Goal: Register for event/course

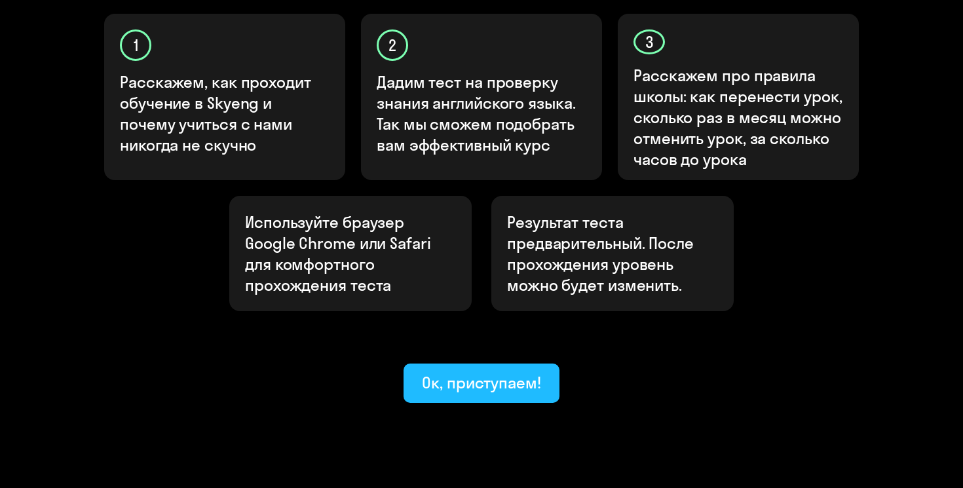
scroll to position [458, 0]
click at [484, 373] on div "Ок, приступаем!" at bounding box center [481, 383] width 119 height 21
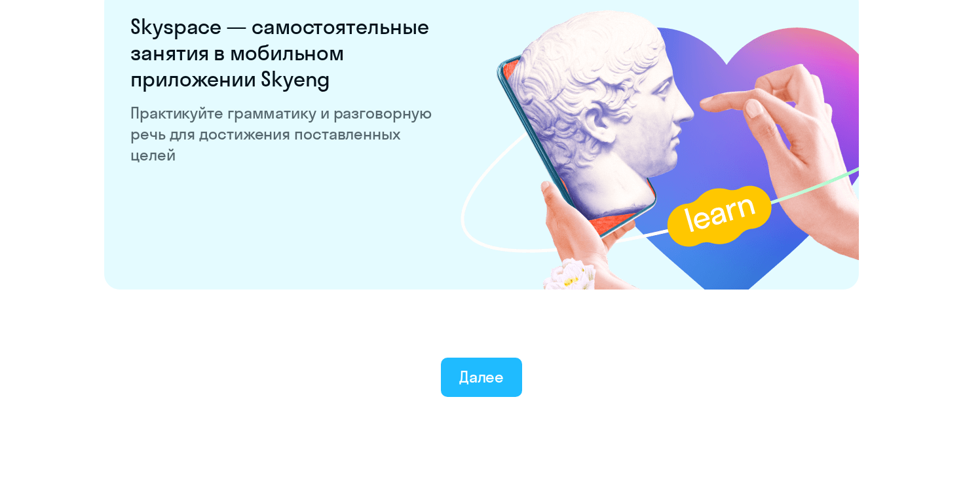
scroll to position [2515, 0]
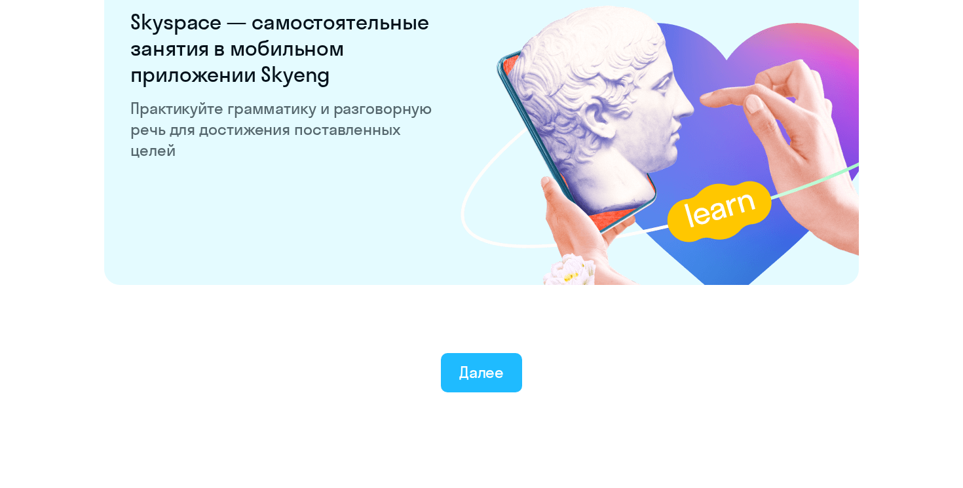
click at [486, 381] on div "Далее" at bounding box center [481, 372] width 45 height 21
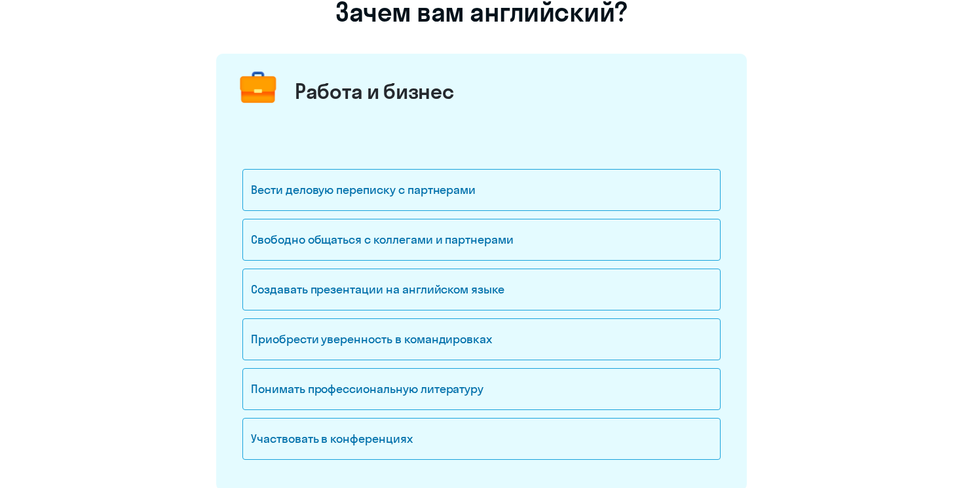
scroll to position [125, 0]
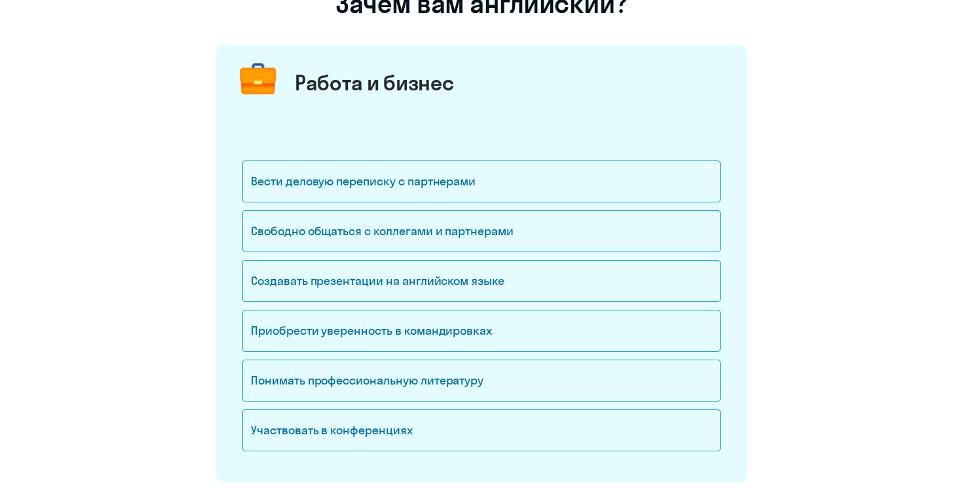
click at [332, 160] on div "Вести деловую переписку с партнерами Свободно общаться с коллегами и партнерами…" at bounding box center [481, 289] width 478 height 349
click at [332, 176] on div "Вести деловую переписку с партнерами" at bounding box center [481, 182] width 478 height 42
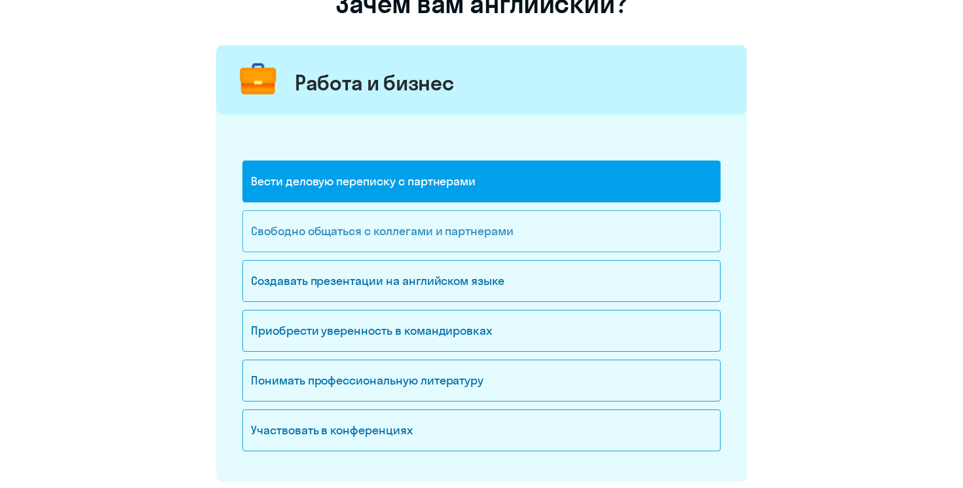
click at [368, 235] on div "Свободно общаться с коллегами и партнерами" at bounding box center [481, 231] width 478 height 42
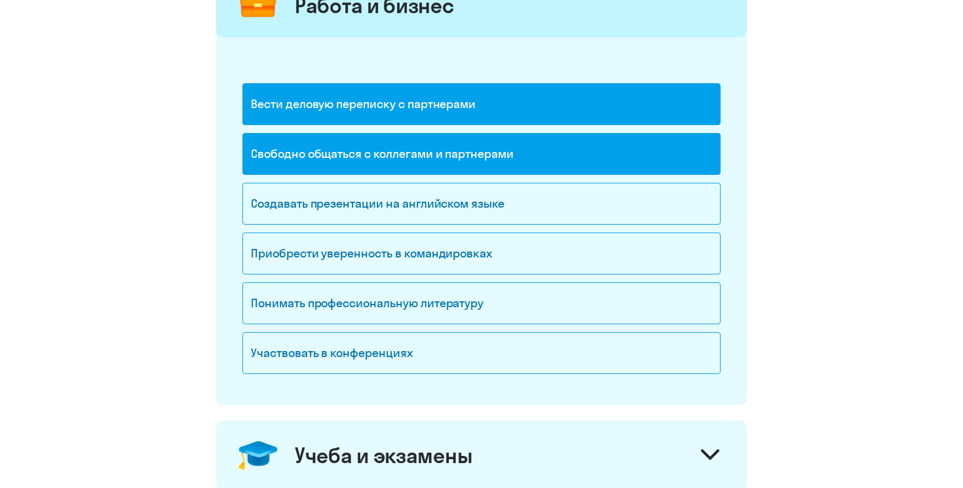
scroll to position [206, 0]
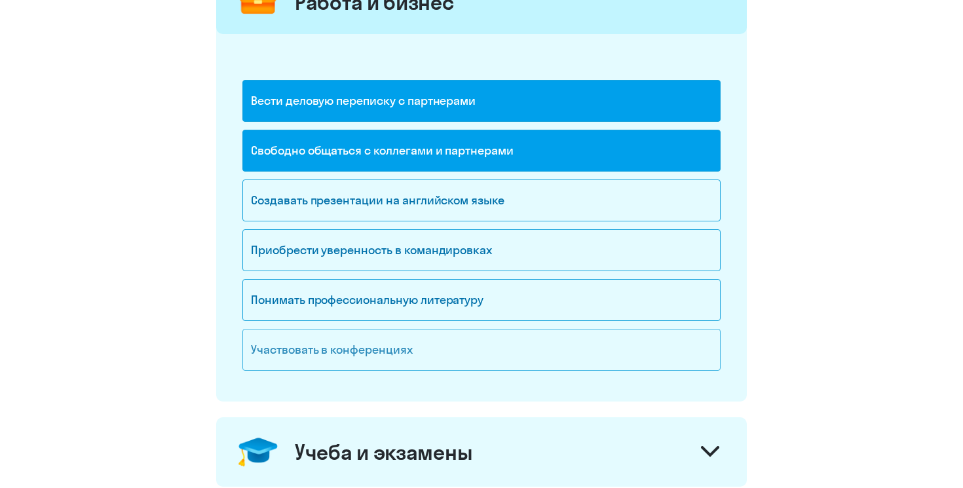
click at [338, 347] on div "Участвовать в конференциях" at bounding box center [481, 350] width 478 height 42
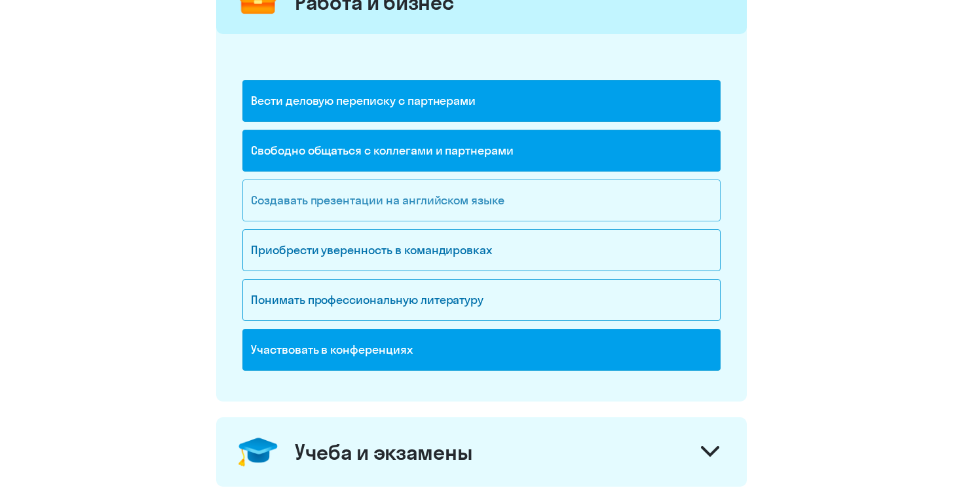
click at [404, 199] on div "Создавать презентации на английском языке" at bounding box center [481, 201] width 478 height 42
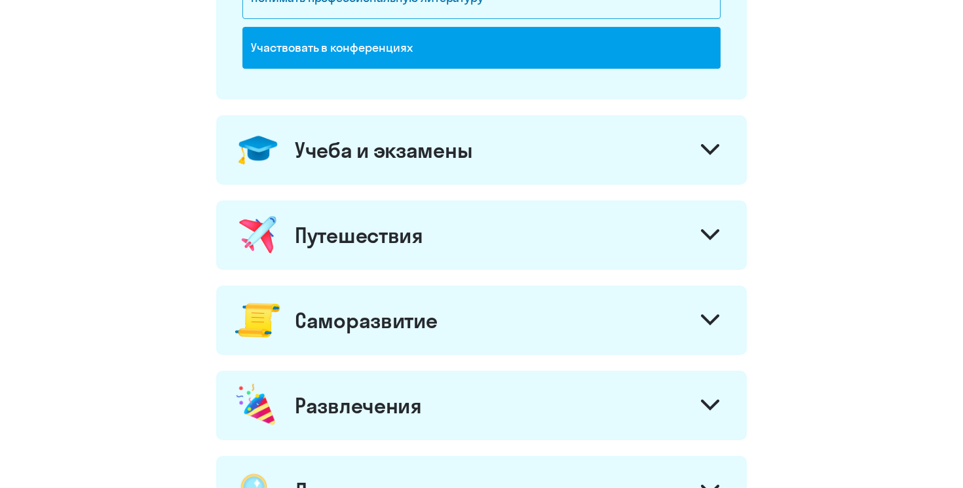
scroll to position [511, 0]
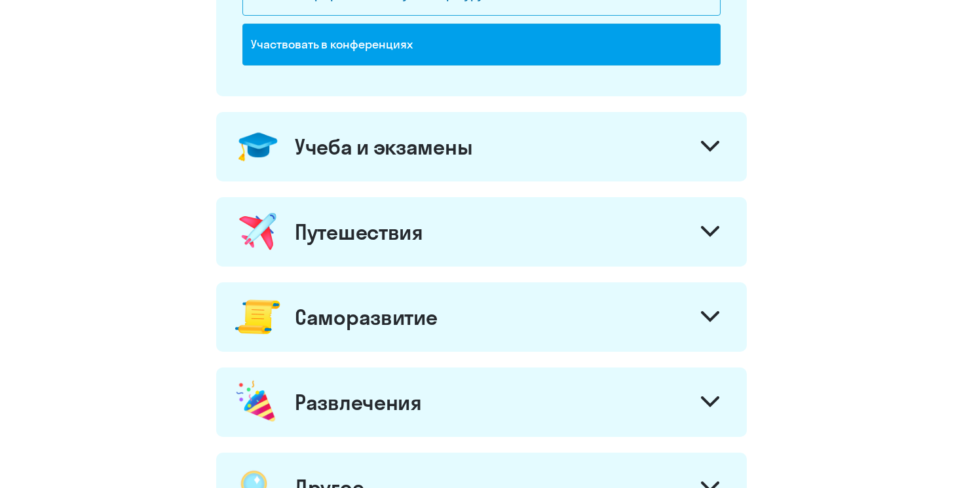
click at [668, 152] on div "Учеба и экзамены" at bounding box center [481, 146] width 531 height 69
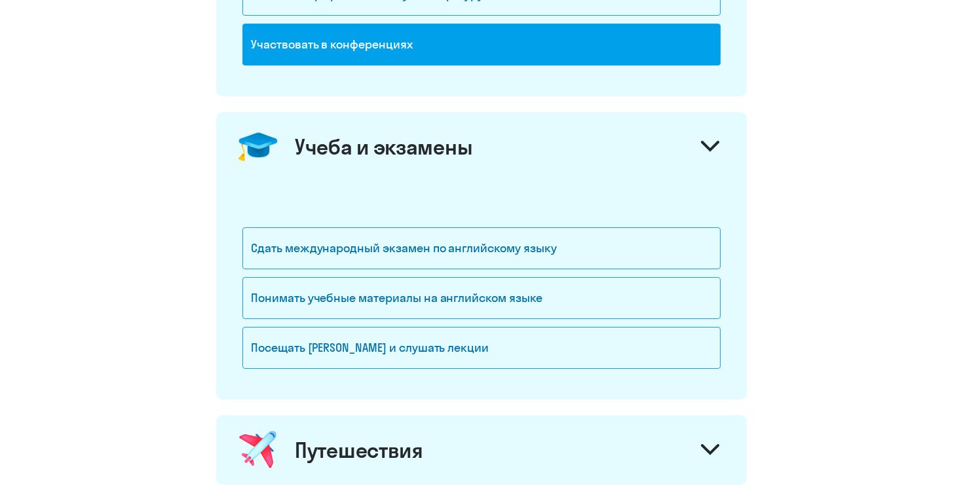
click at [703, 147] on icon at bounding box center [710, 146] width 18 height 11
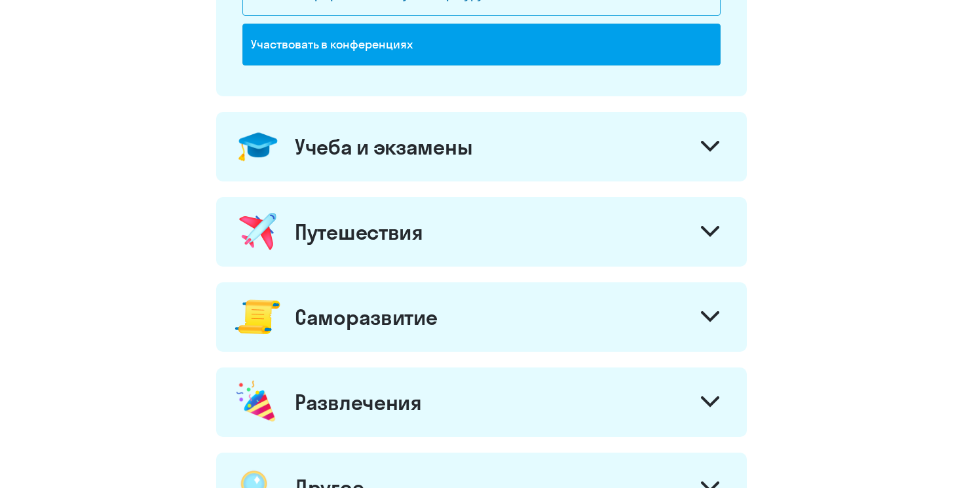
click at [508, 236] on div "Путешествия" at bounding box center [481, 231] width 531 height 69
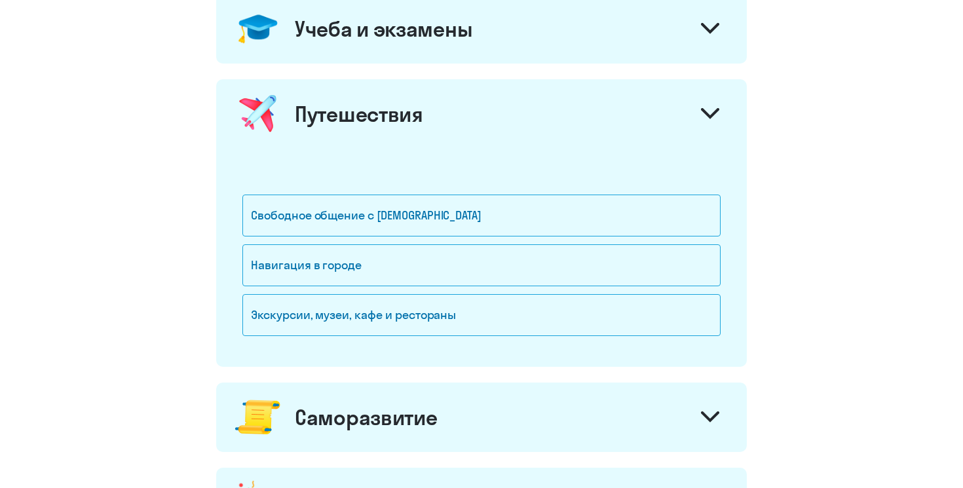
scroll to position [632, 0]
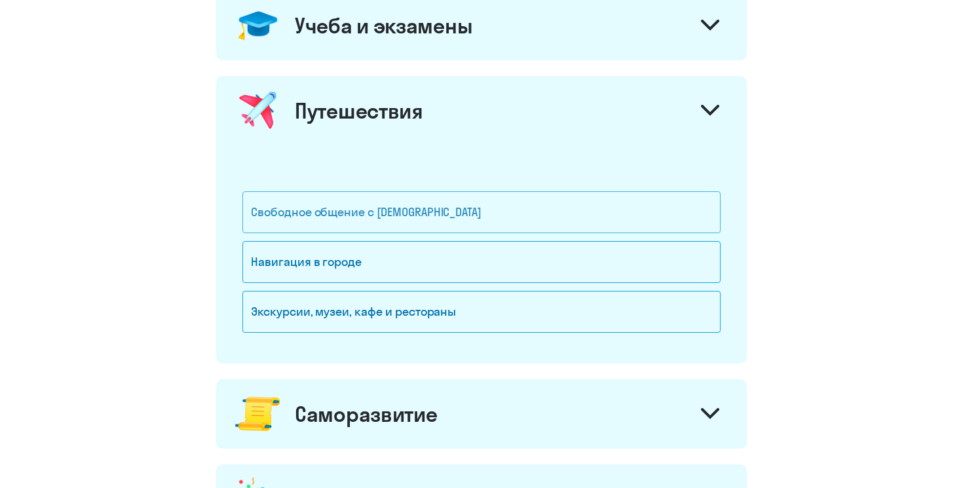
click at [376, 210] on div "Свободное общение с иностранцами" at bounding box center [481, 212] width 478 height 42
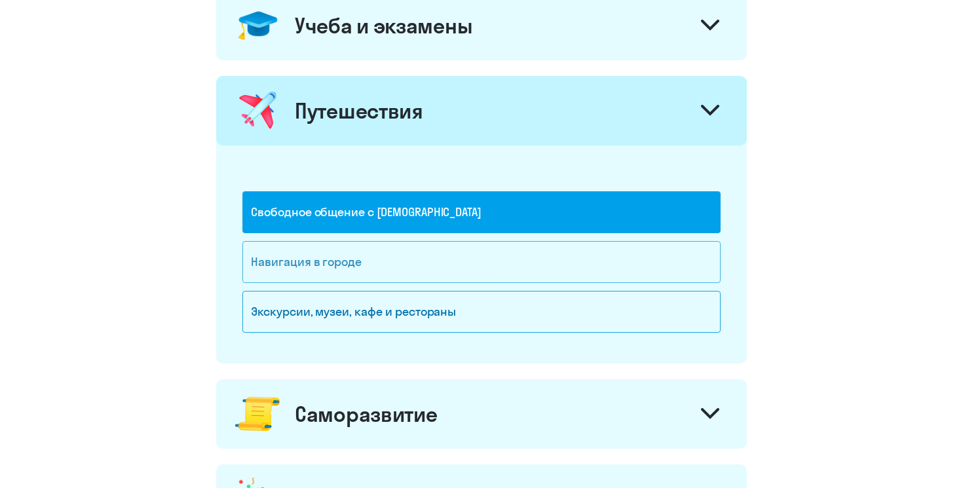
click at [377, 263] on div "Навигация в городе" at bounding box center [481, 262] width 478 height 42
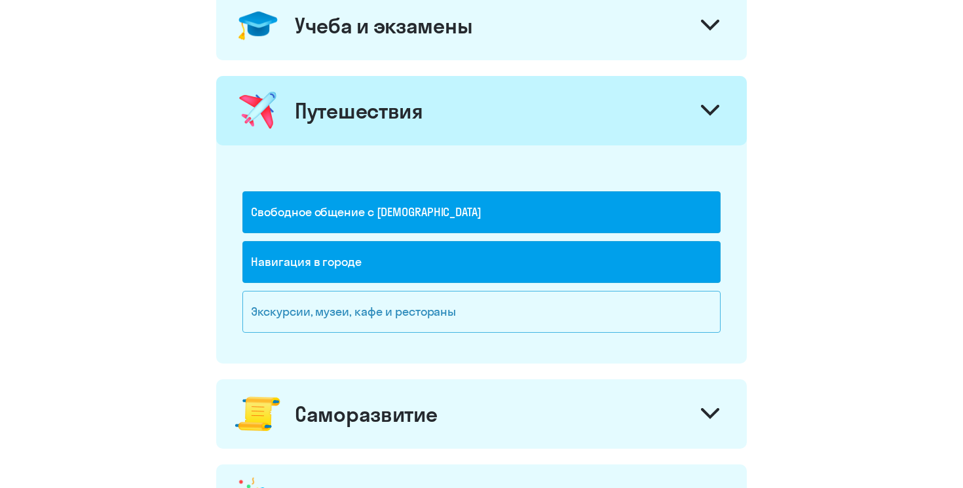
click at [390, 299] on div "Экскурсии, музеи, кафе и рестораны" at bounding box center [481, 312] width 478 height 42
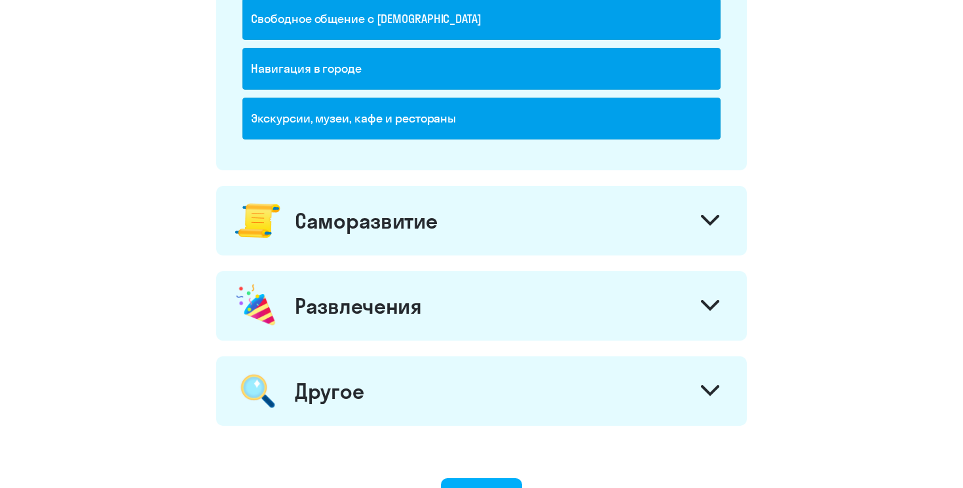
click at [447, 220] on div "Саморазвитие" at bounding box center [481, 220] width 531 height 69
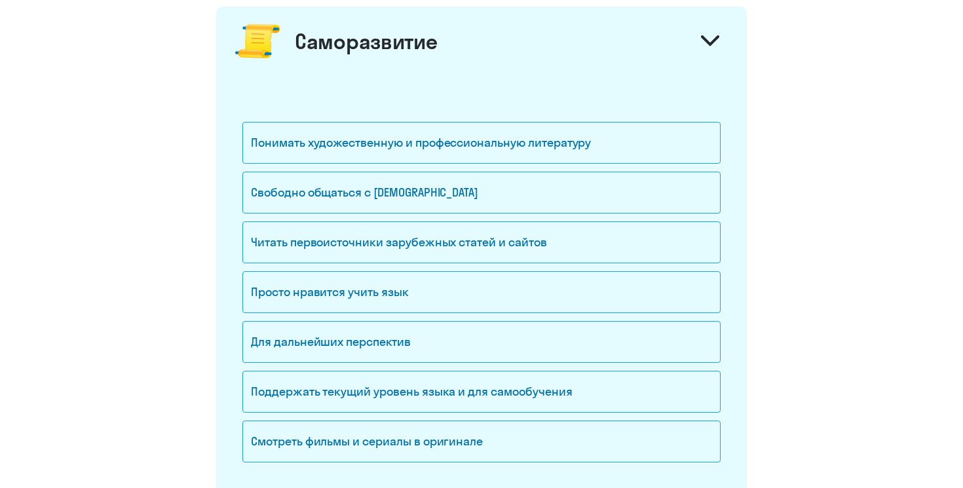
scroll to position [1007, 0]
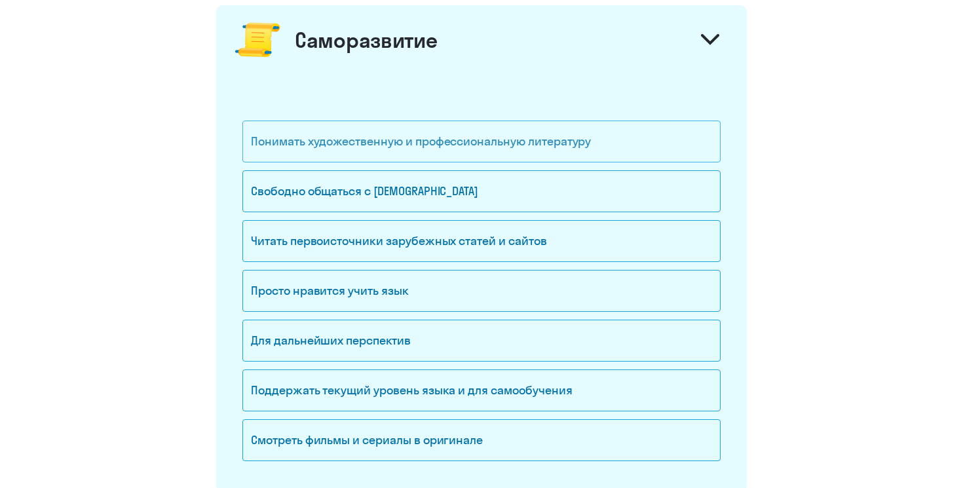
click at [354, 159] on div "Понимать художественную и профессиональную литературу" at bounding box center [481, 142] width 478 height 42
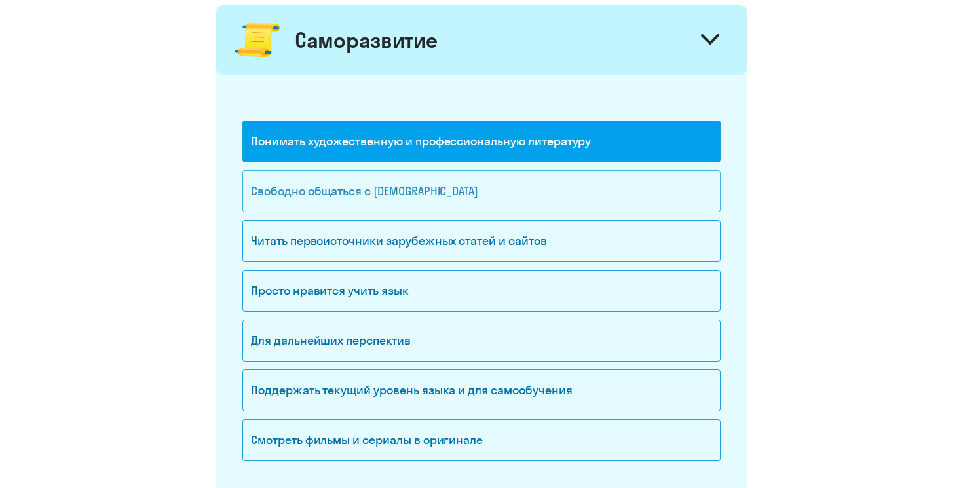
click at [336, 195] on div "Свободно общаться с иностранцами" at bounding box center [481, 191] width 478 height 42
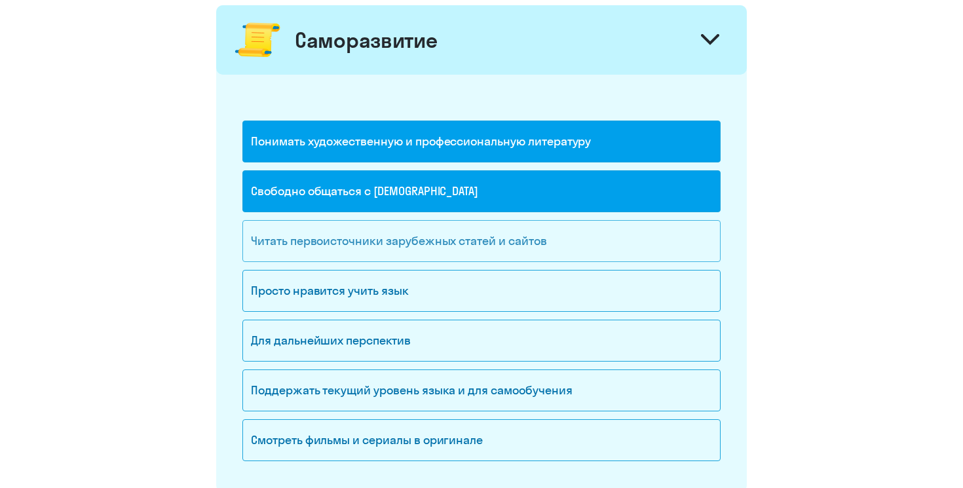
click at [336, 242] on div "Читать первоисточники зарубежных статей и сайтов" at bounding box center [481, 241] width 478 height 42
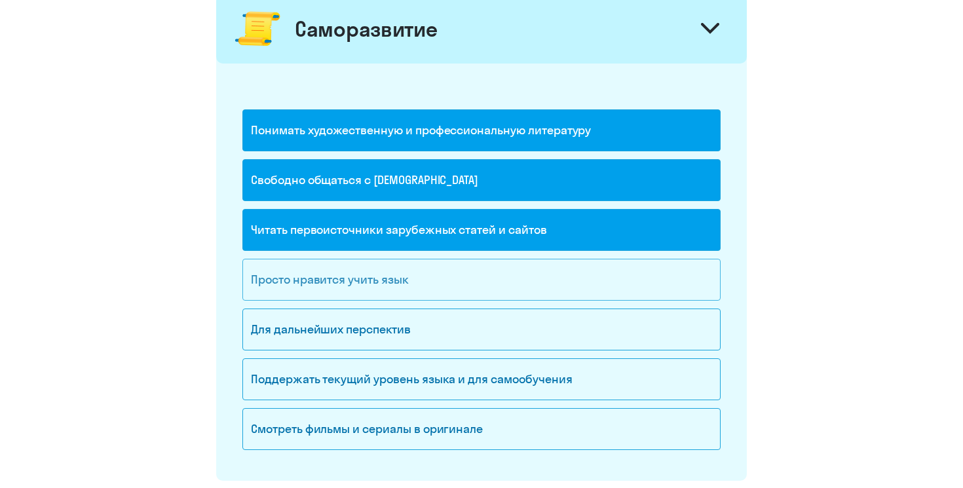
scroll to position [1021, 0]
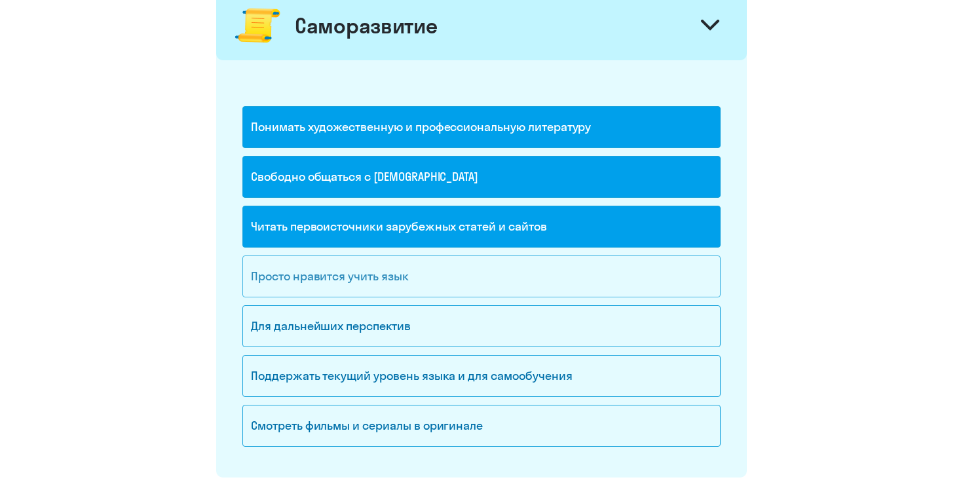
click at [338, 263] on div "Просто нравится учить язык" at bounding box center [481, 277] width 478 height 42
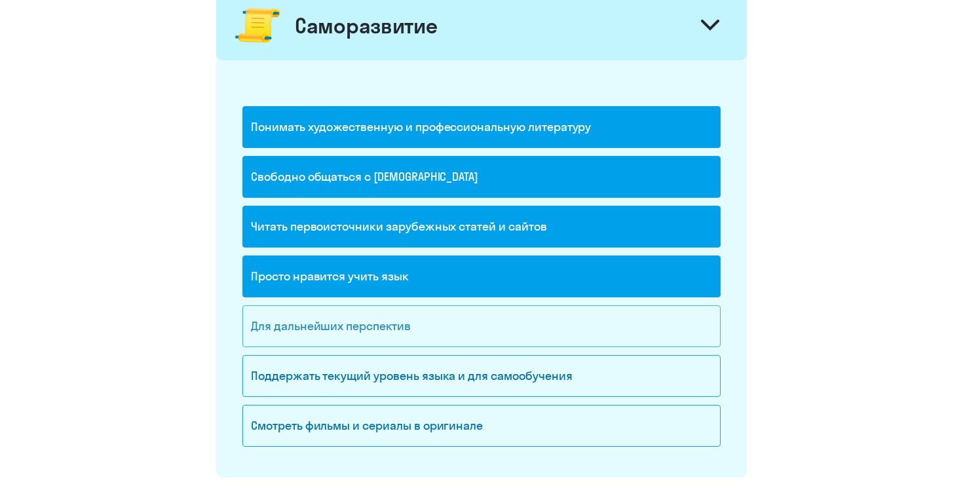
click at [360, 326] on div "Для дальнейших перспектив" at bounding box center [481, 326] width 478 height 42
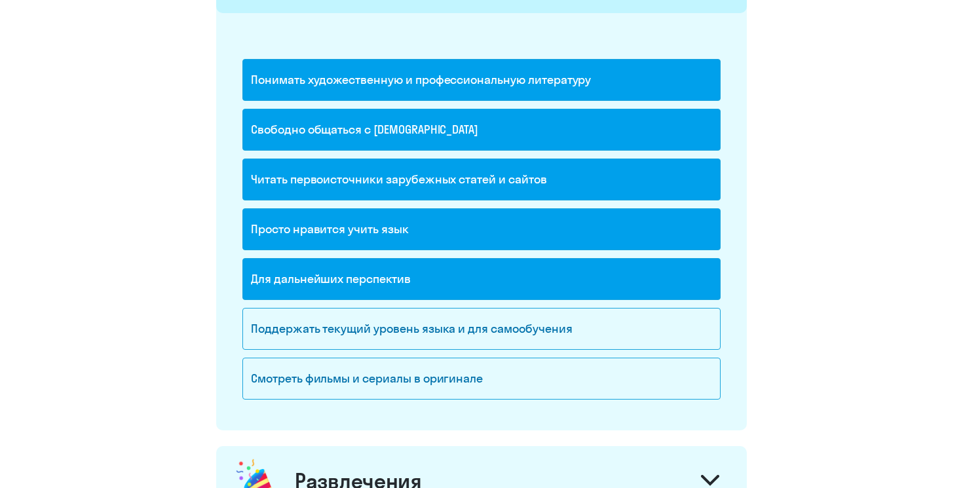
scroll to position [1078, 0]
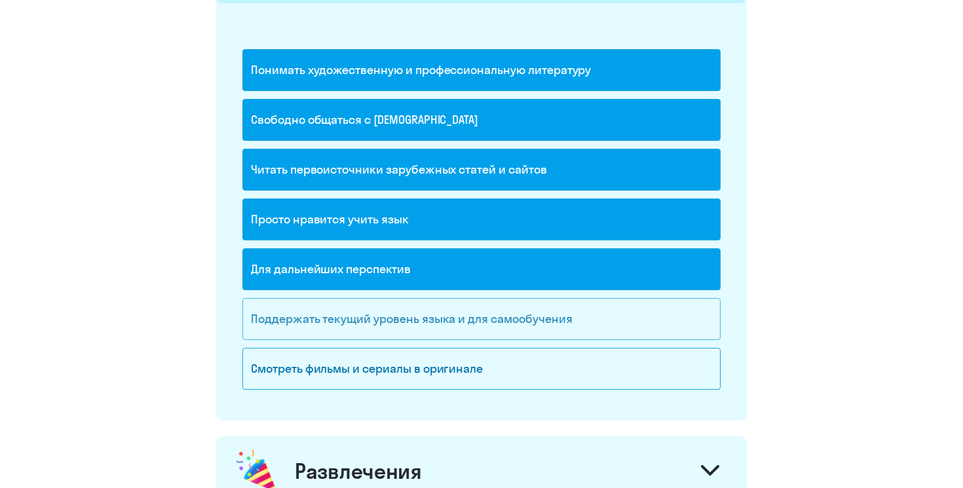
click at [360, 326] on div "Поддержать текущий уровень языка и для cамообучения" at bounding box center [481, 319] width 478 height 42
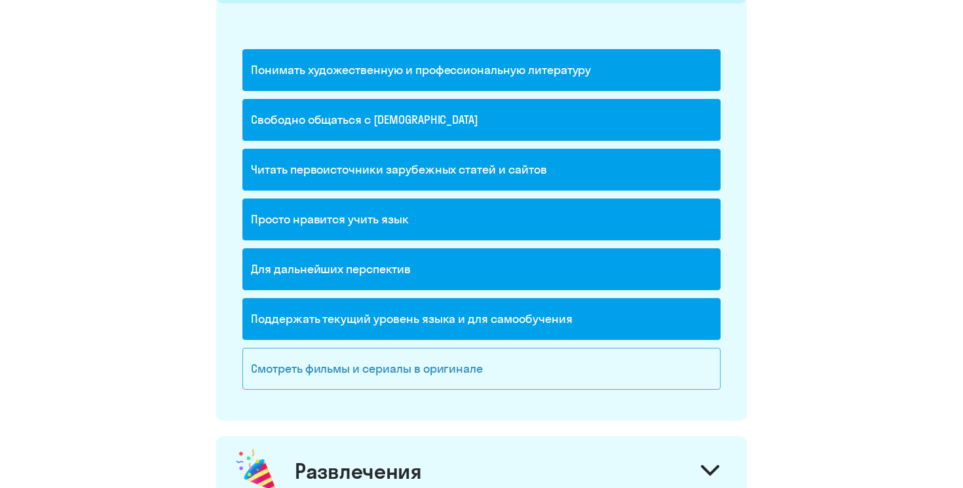
click at [376, 368] on div "Смотреть фильмы и сериалы в оригинале" at bounding box center [481, 369] width 478 height 42
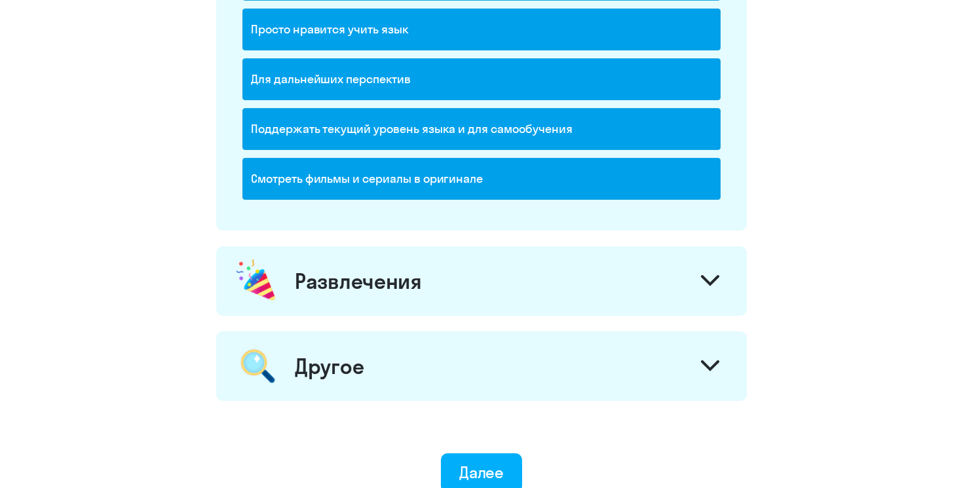
click at [486, 258] on div "Развлечения" at bounding box center [481, 280] width 531 height 69
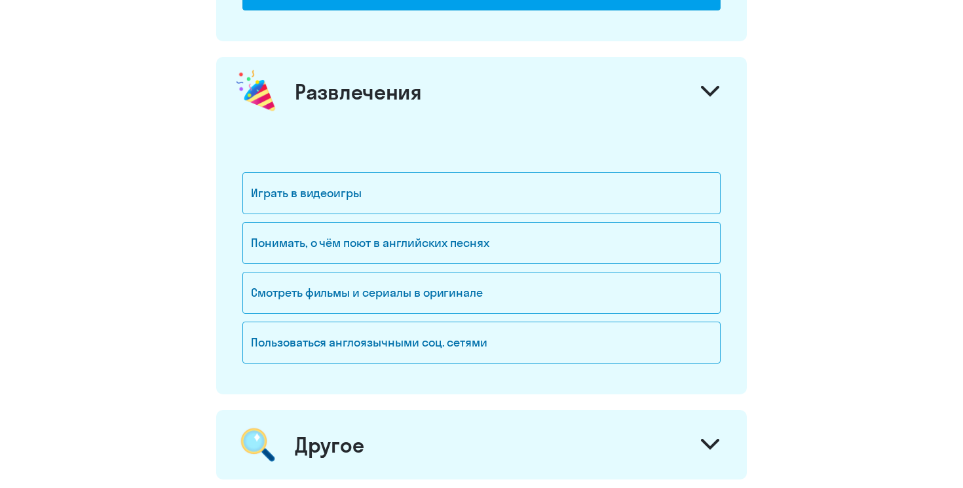
scroll to position [1460, 0]
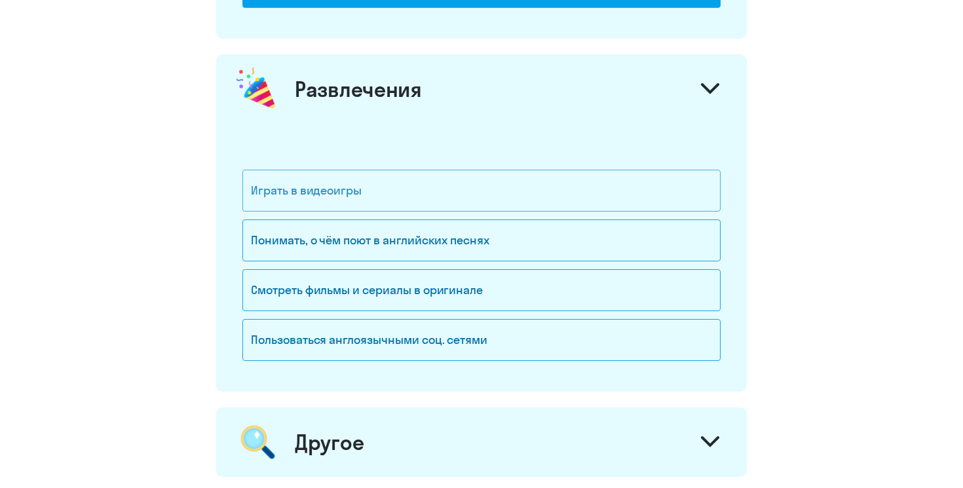
click at [348, 188] on div "Играть в видеоигры" at bounding box center [481, 191] width 478 height 42
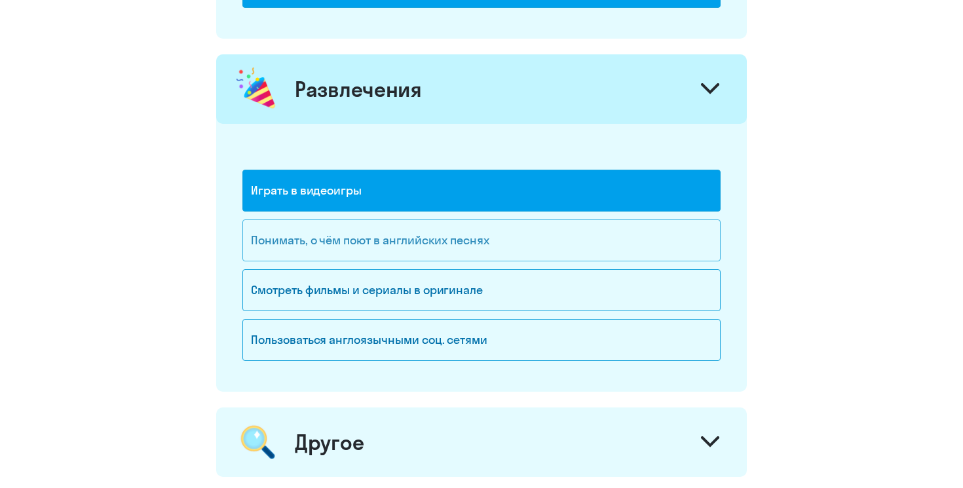
click at [367, 237] on div "Понимать, о чём поют в английских песнях" at bounding box center [481, 241] width 478 height 42
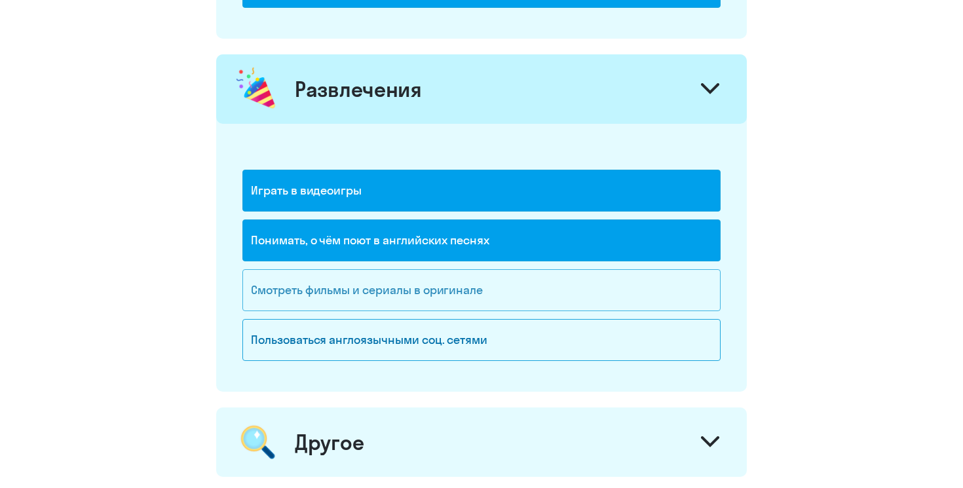
click at [368, 290] on div "Смотреть фильмы и сериалы в оригинале" at bounding box center [481, 290] width 478 height 42
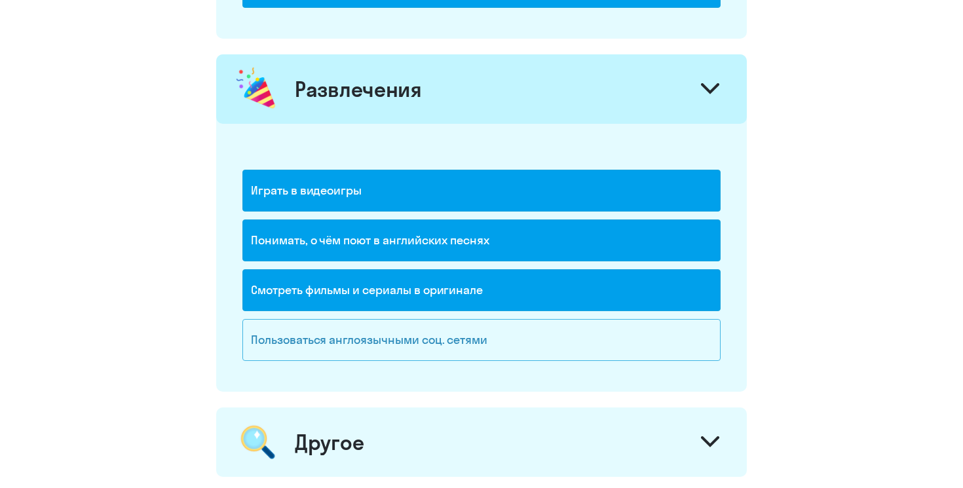
click at [389, 339] on div "Пользоваться англоязычными соц. сетями" at bounding box center [481, 340] width 478 height 42
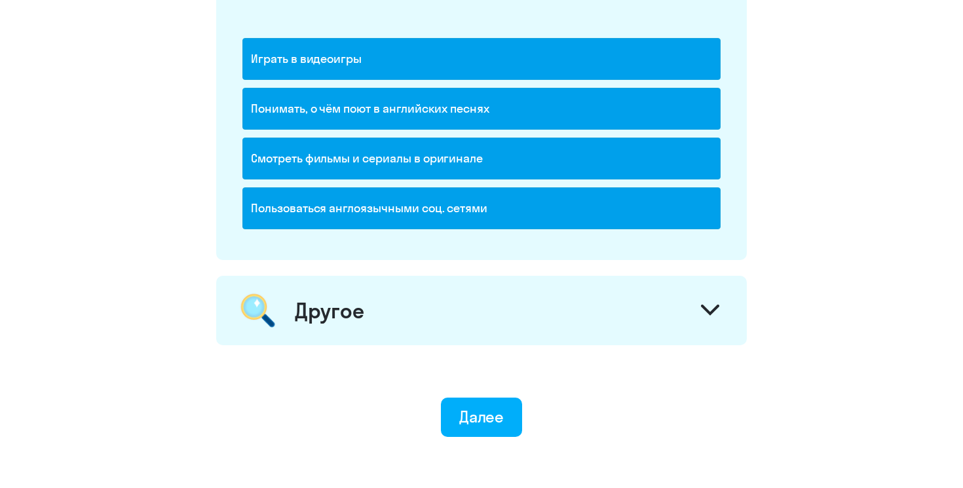
scroll to position [1608, 0]
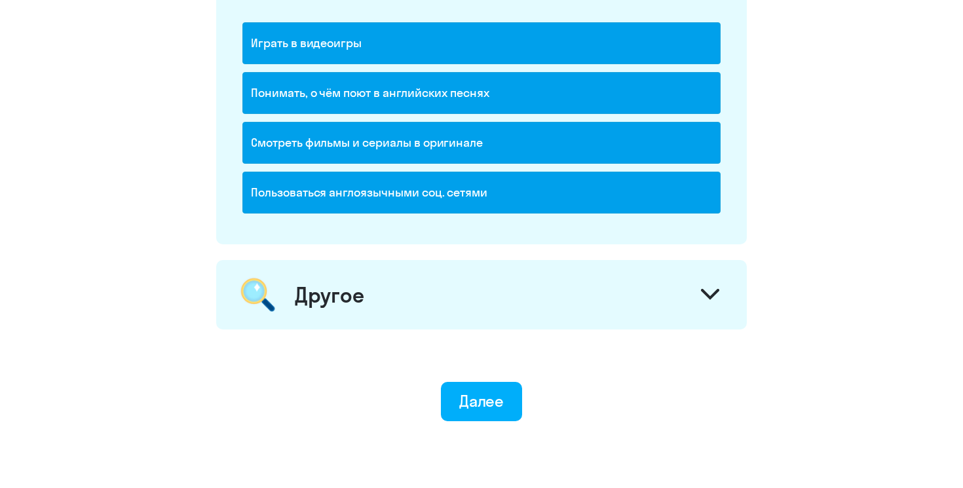
click at [389, 312] on div "Другое" at bounding box center [481, 294] width 531 height 69
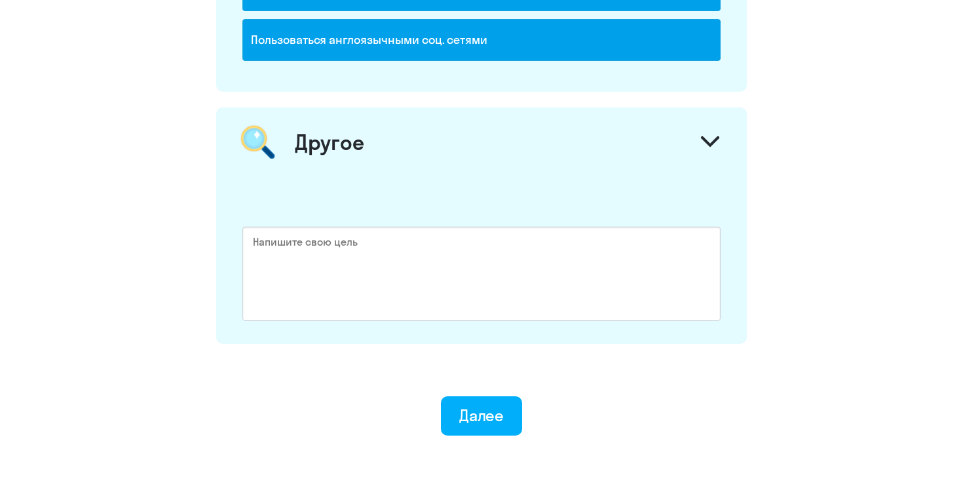
scroll to position [1778, 0]
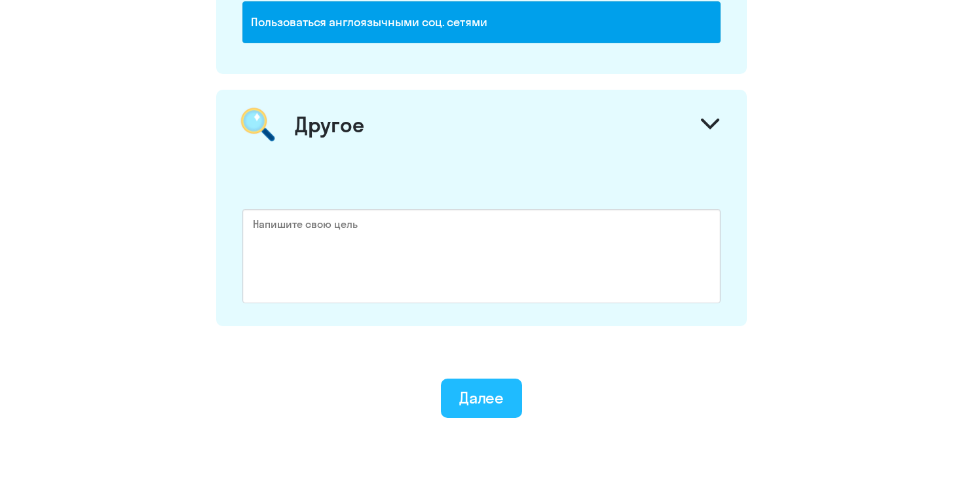
click at [482, 412] on button "Далее" at bounding box center [482, 398] width 82 height 39
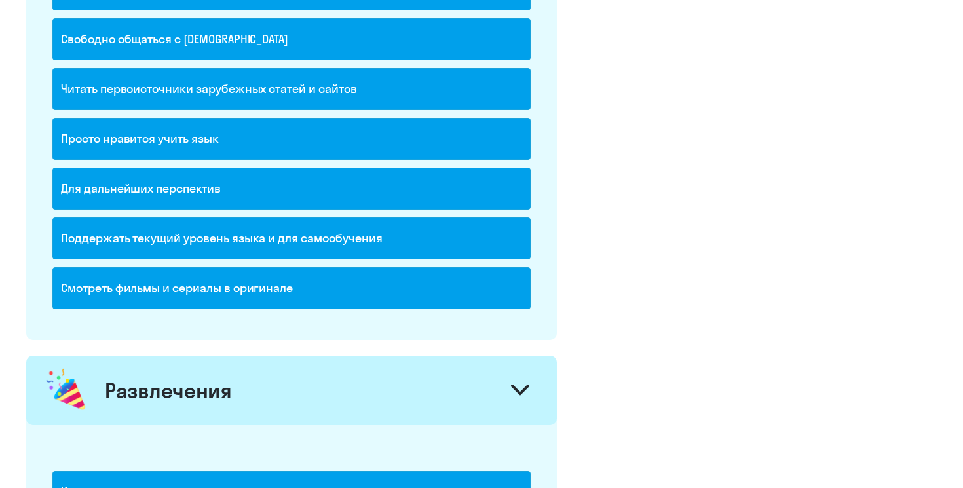
scroll to position [833, 0]
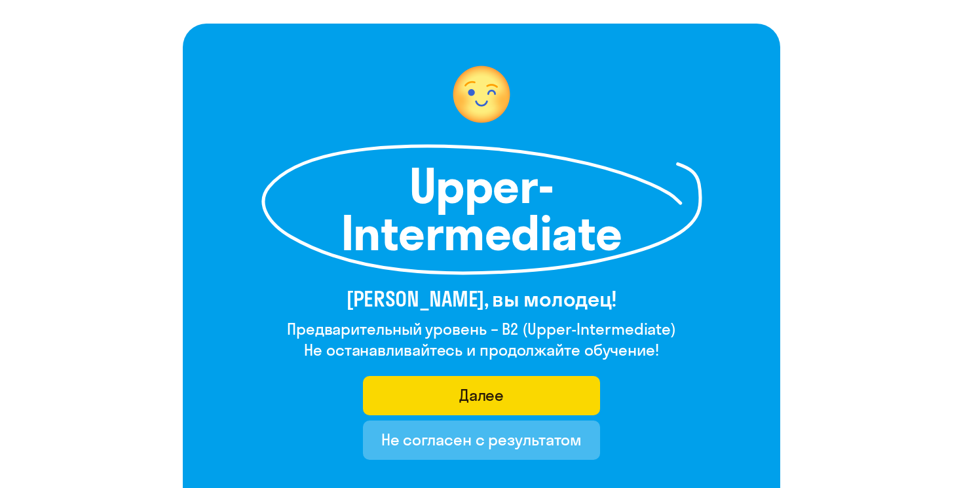
scroll to position [65, 0]
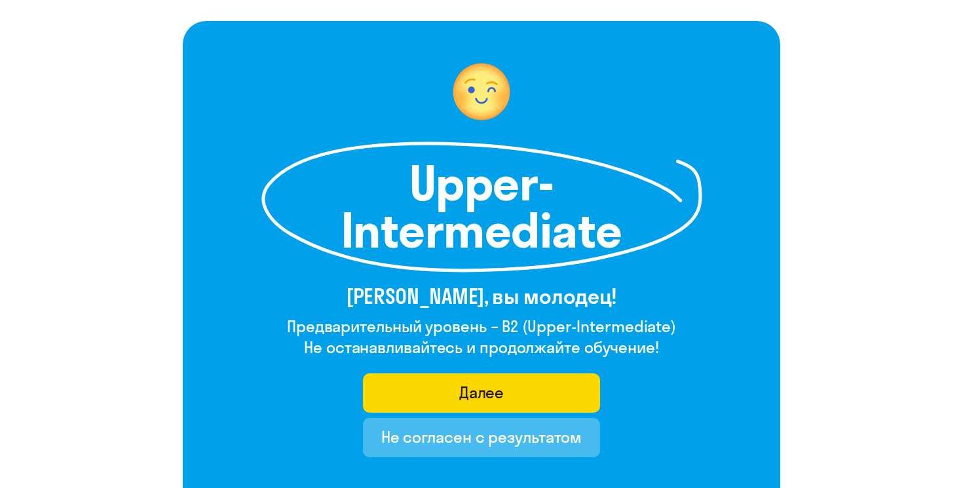
drag, startPoint x: 417, startPoint y: 174, endPoint x: 674, endPoint y: 346, distance: 309.4
click at [674, 346] on div "Upper-Intermediate [PERSON_NAME], вы молодец! Предварительный уровень – B2 (Upp…" at bounding box center [482, 271] width 598 height 501
copy div "Upper-Intermediate [PERSON_NAME], вы молодец! Предварительный уровень – B2 (Upp…"
click at [241, 207] on div "Upper-Intermediate" at bounding box center [482, 207] width 598 height 131
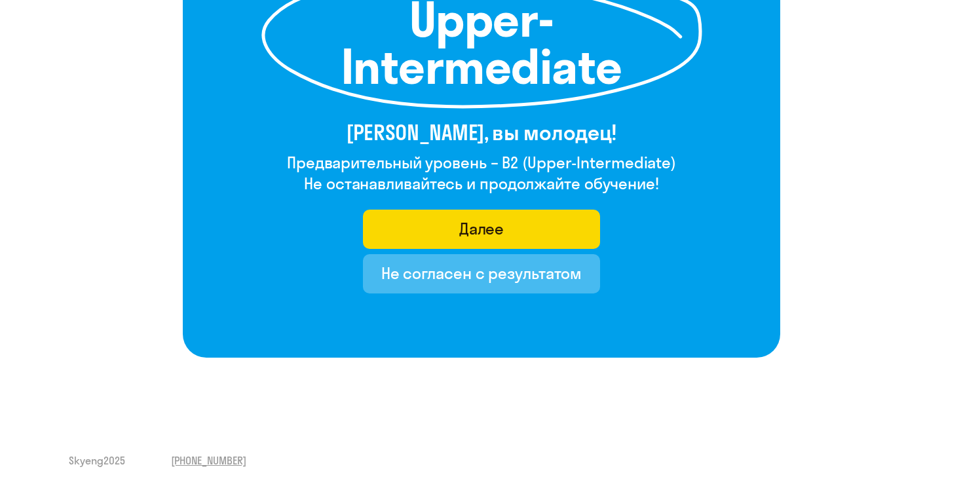
scroll to position [229, 0]
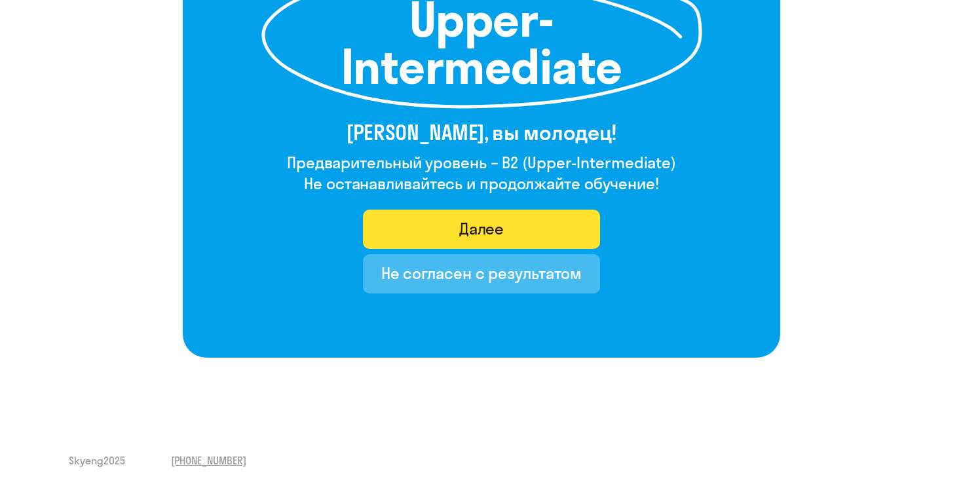
click at [498, 237] on div "Далее" at bounding box center [481, 228] width 45 height 21
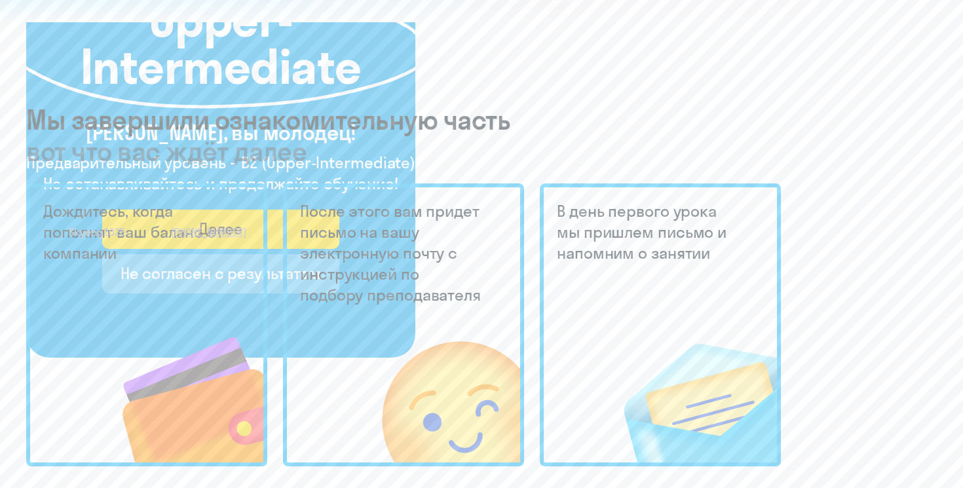
click at [522, 164] on div "5 [DEMOGRAPHIC_DATA] из 5 Upper-Intermediate [PERSON_NAME], вы молодец! Предвар…" at bounding box center [481, 15] width 963 height 488
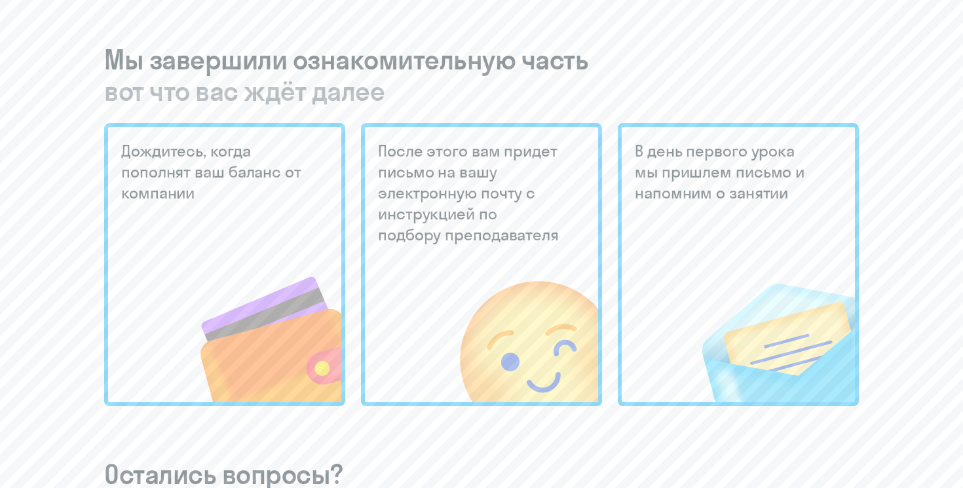
scroll to position [292, 0]
